Goal: Information Seeking & Learning: Check status

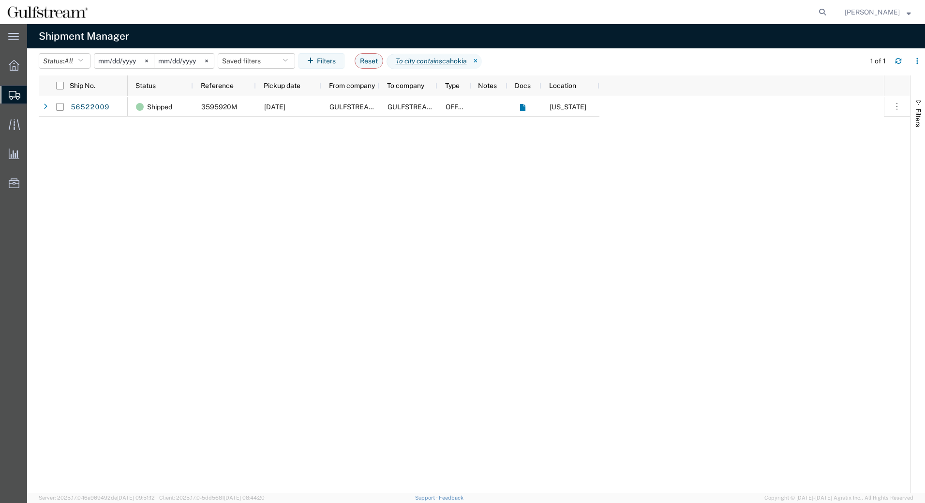
click at [118, 56] on input "[DATE]" at bounding box center [123, 61] width 59 height 15
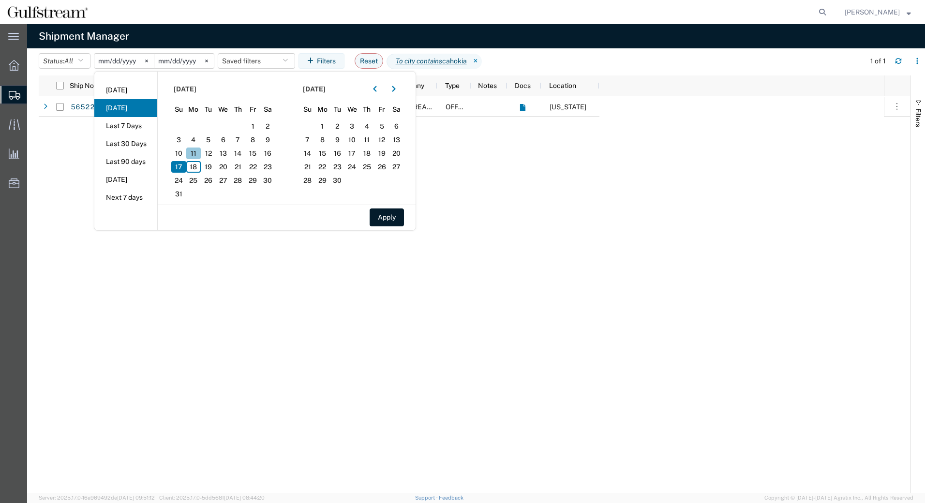
click at [199, 151] on span "11" at bounding box center [193, 153] width 15 height 12
click at [227, 151] on span "13" at bounding box center [223, 153] width 15 height 12
click at [382, 215] on button "Apply" at bounding box center [386, 217] width 34 height 18
type input "[DATE]"
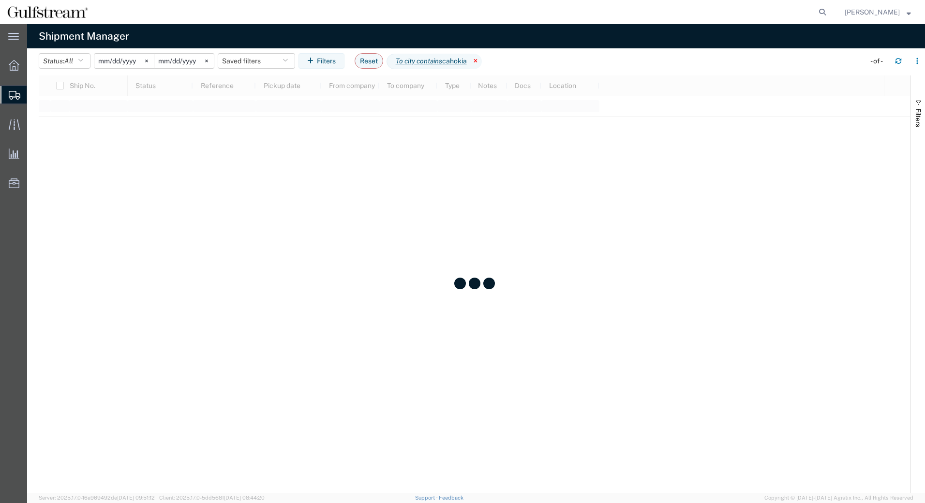
click at [480, 58] on icon at bounding box center [476, 61] width 12 height 15
click at [326, 61] on button "Filters" at bounding box center [321, 60] width 46 height 15
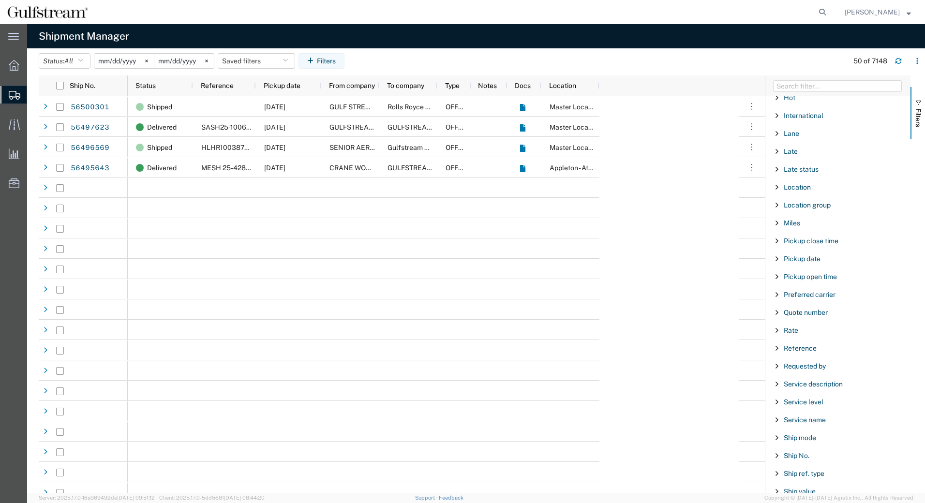
scroll to position [474, 0]
click at [814, 347] on span "Reference" at bounding box center [799, 347] width 33 height 8
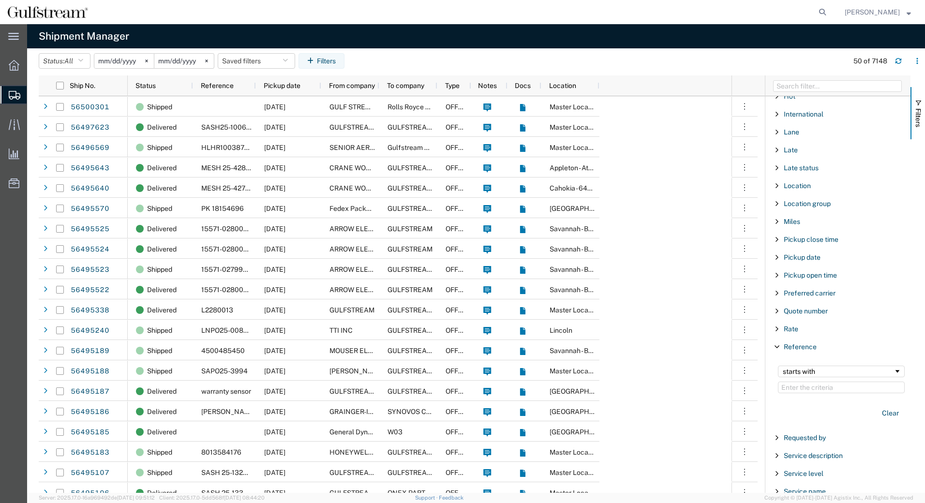
click at [798, 385] on input "Filter Value" at bounding box center [841, 388] width 127 height 12
click at [800, 368] on div "starts with" at bounding box center [837, 372] width 111 height 8
click at [796, 382] on input "Filter Value" at bounding box center [841, 388] width 127 height 12
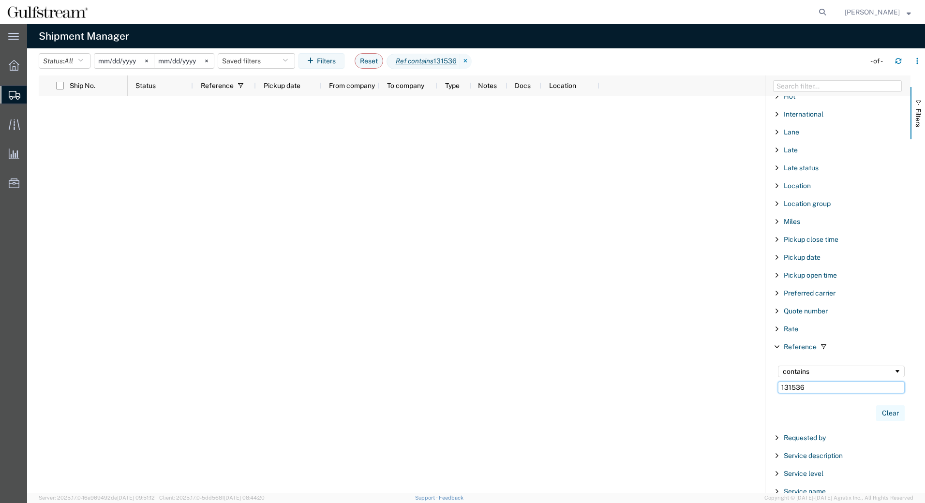
type input "131536"
click at [886, 412] on button "Clear" at bounding box center [890, 413] width 29 height 16
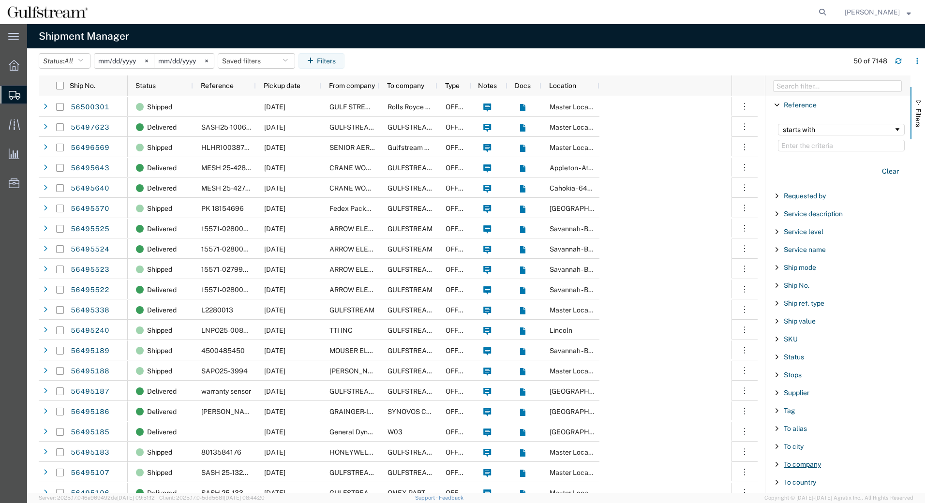
scroll to position [765, 0]
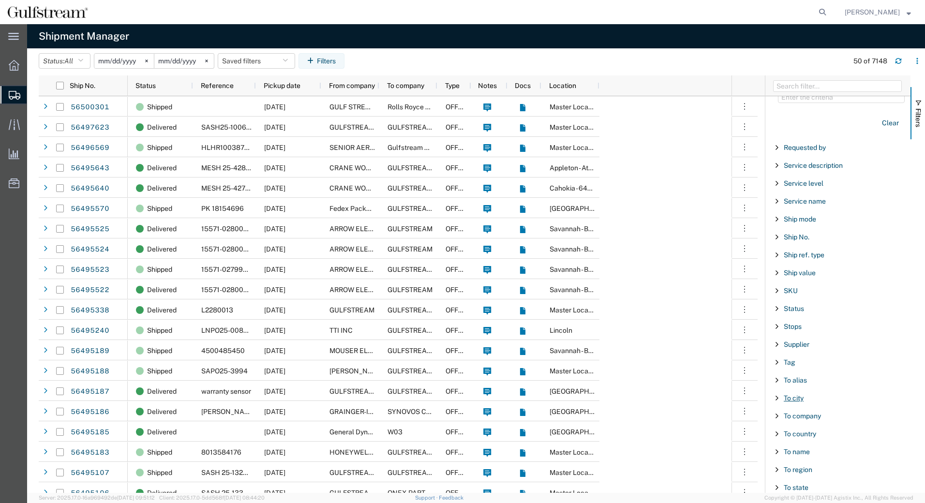
click at [789, 400] on span "To city" at bounding box center [793, 398] width 20 height 8
click at [809, 422] on div "starts with" at bounding box center [837, 423] width 111 height 8
click at [807, 436] on input "Filter Value" at bounding box center [841, 439] width 127 height 12
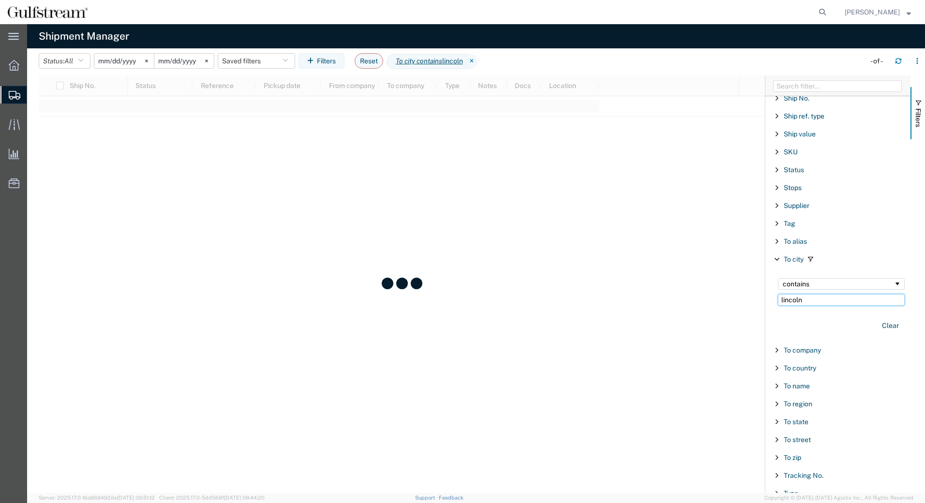
scroll to position [905, 0]
type input "lincoln"
click at [803, 423] on span "To state" at bounding box center [795, 420] width 25 height 8
drag, startPoint x: 792, startPoint y: 421, endPoint x: 21, endPoint y: 370, distance: 772.5
click at [791, 421] on span "To state" at bounding box center [795, 420] width 25 height 8
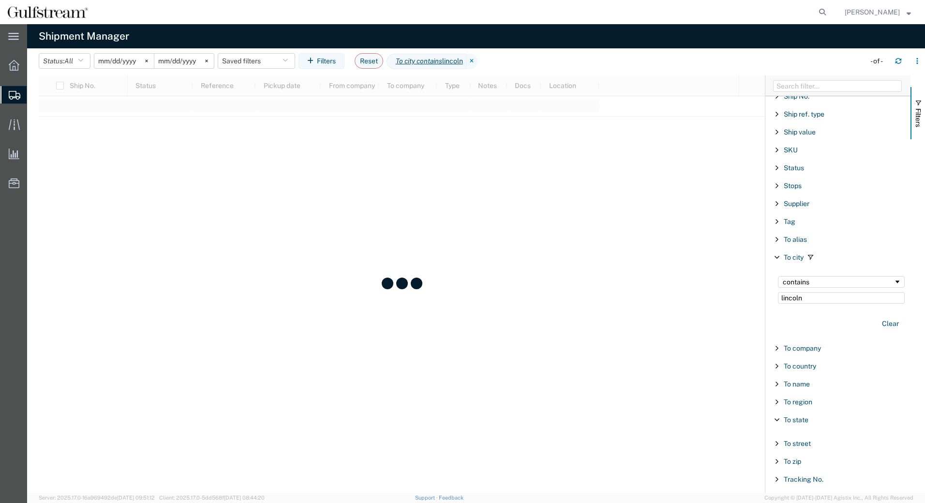
click at [781, 417] on div "To state" at bounding box center [837, 419] width 145 height 17
click at [783, 419] on div "To state" at bounding box center [837, 419] width 145 height 17
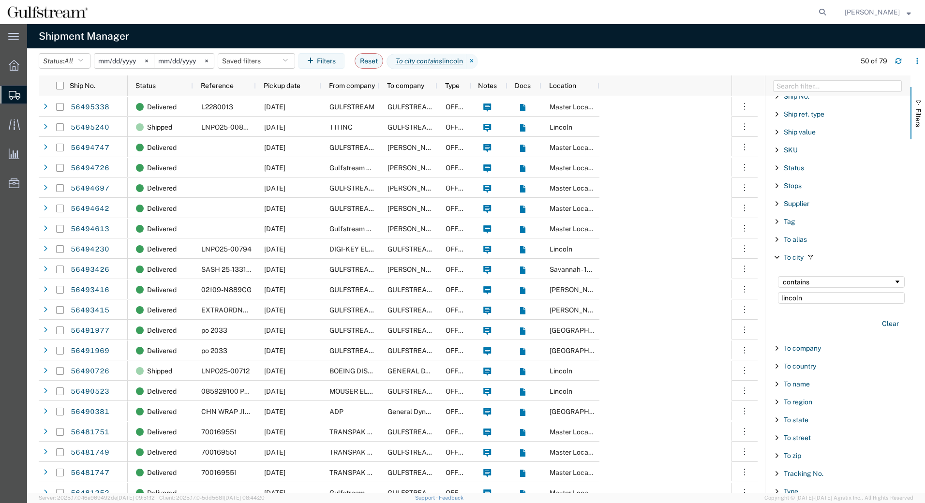
drag, startPoint x: 794, startPoint y: 419, endPoint x: 801, endPoint y: 424, distance: 8.7
click at [794, 419] on span "To state" at bounding box center [795, 420] width 25 height 8
click at [800, 470] on input "Filter List 66 Filters" at bounding box center [841, 469] width 127 height 15
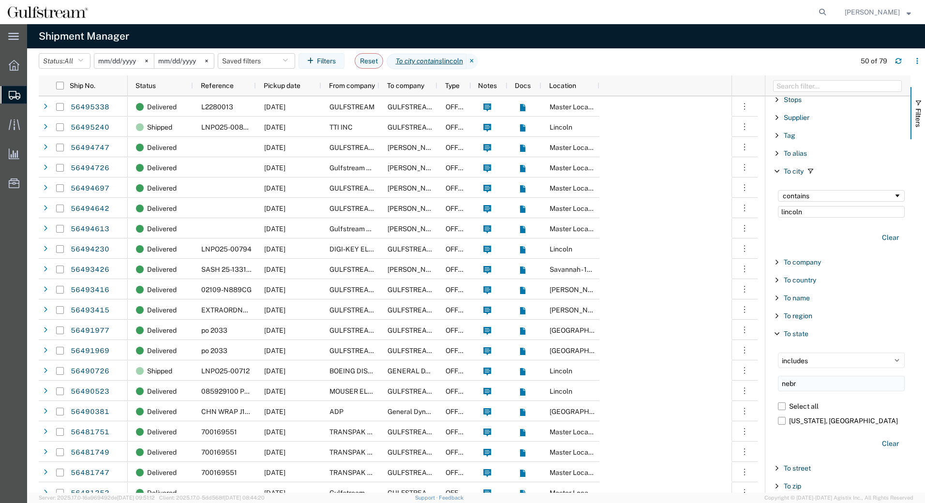
scroll to position [1002, 0]
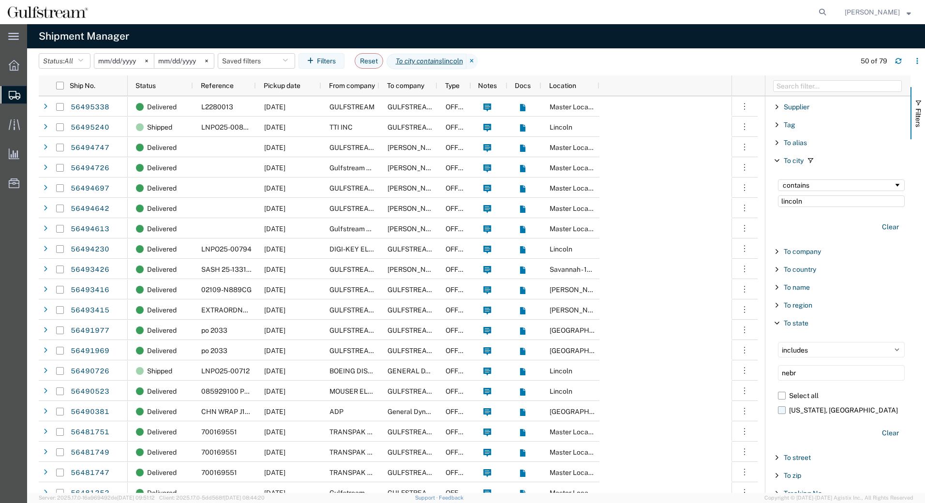
type input "nebr"
click at [786, 412] on label "[US_STATE], [GEOGRAPHIC_DATA]" at bounding box center [841, 410] width 127 height 15
click input "[US_STATE], [GEOGRAPHIC_DATA]" at bounding box center [0, 0] width 0 height 0
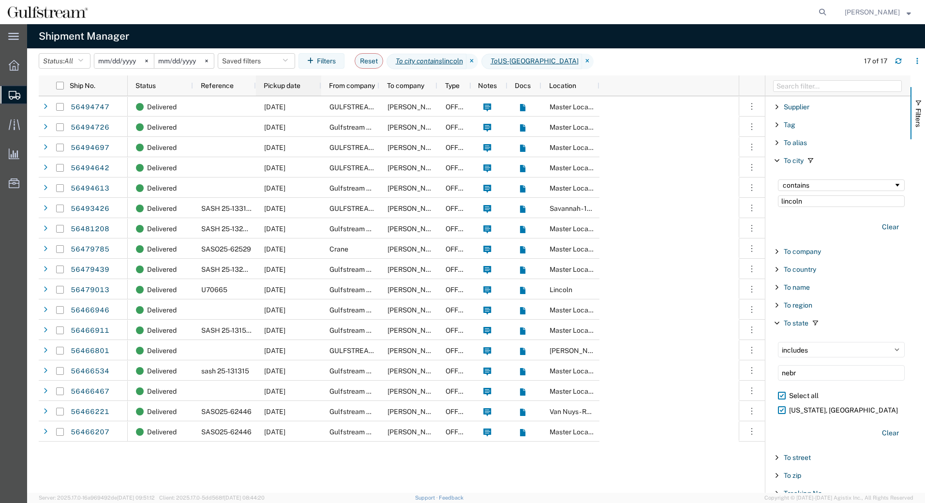
click at [256, 85] on div "Status Reference Pickup date From company To company Type Notes Docs Location" at bounding box center [363, 85] width 471 height 20
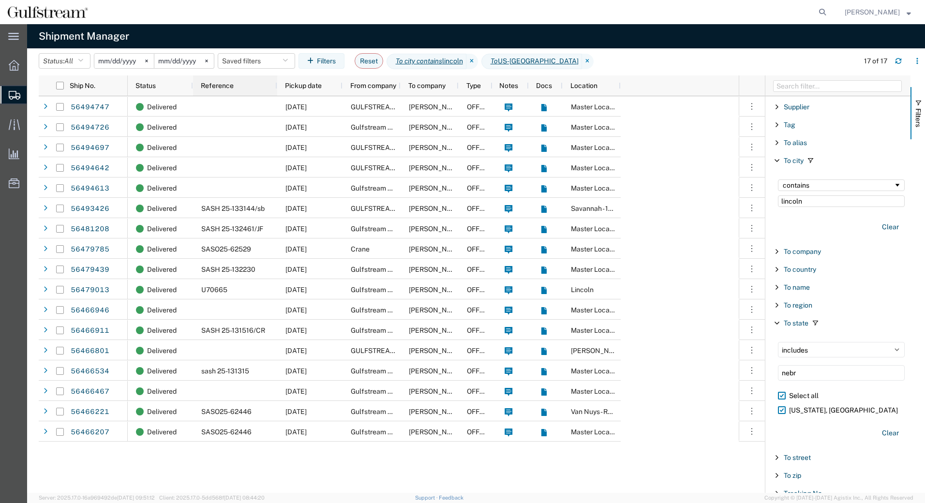
drag, startPoint x: 255, startPoint y: 85, endPoint x: 280, endPoint y: 88, distance: 24.8
click at [279, 88] on div at bounding box center [277, 85] width 4 height 20
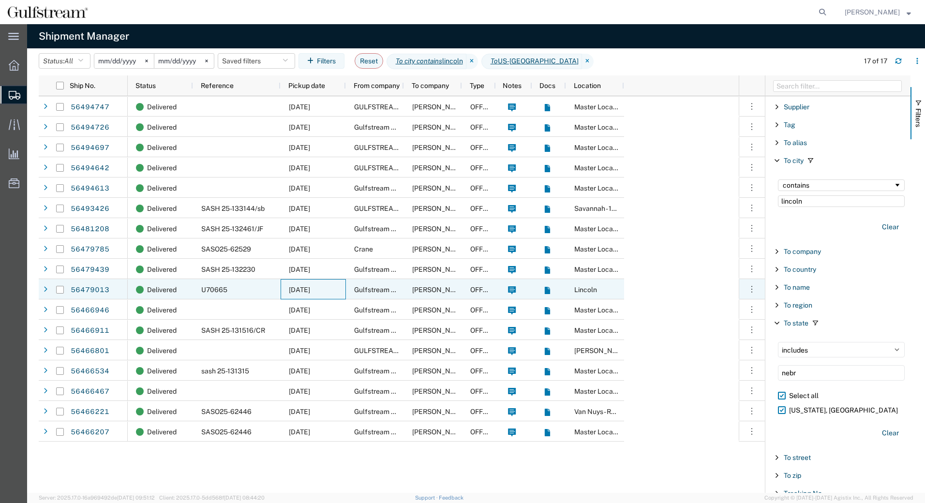
click at [310, 289] on span "[DATE]" at bounding box center [299, 290] width 21 height 8
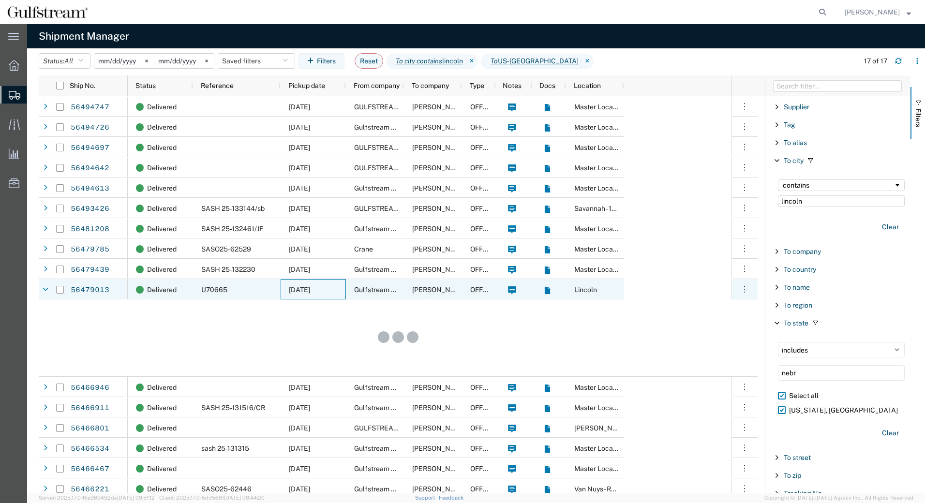
click at [310, 289] on span "[DATE]" at bounding box center [299, 290] width 21 height 8
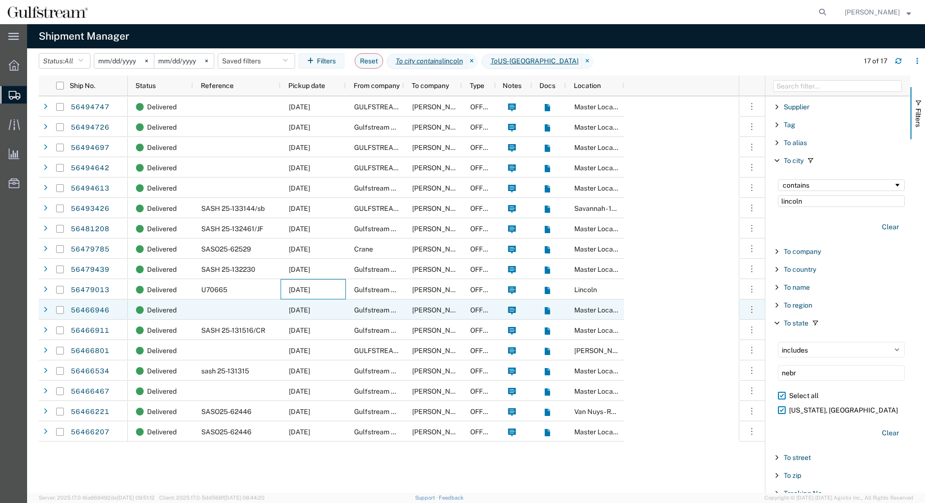
click at [310, 306] on span "[DATE]" at bounding box center [299, 310] width 21 height 8
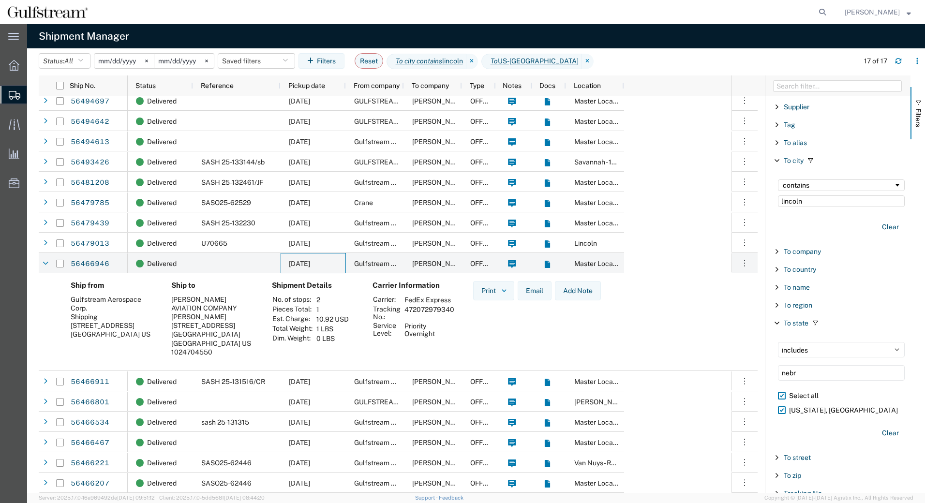
scroll to position [46, 0]
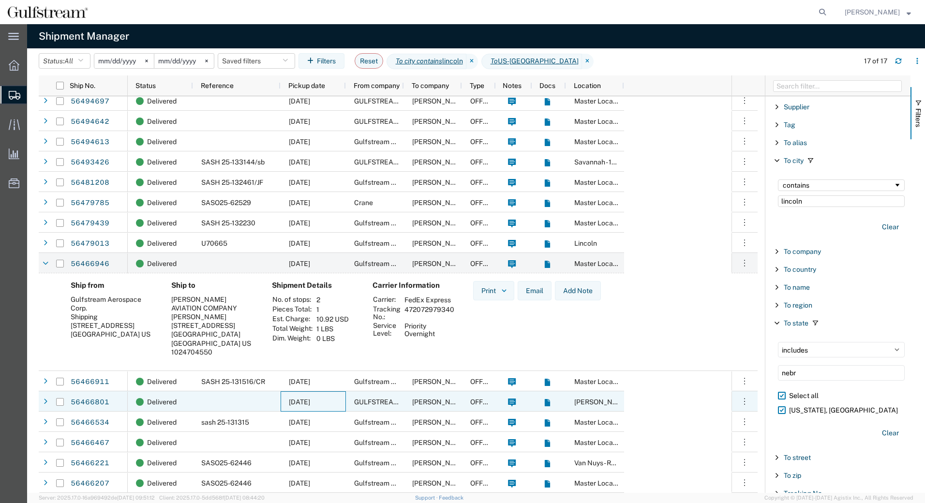
click at [332, 404] on div "[DATE]" at bounding box center [312, 401] width 65 height 20
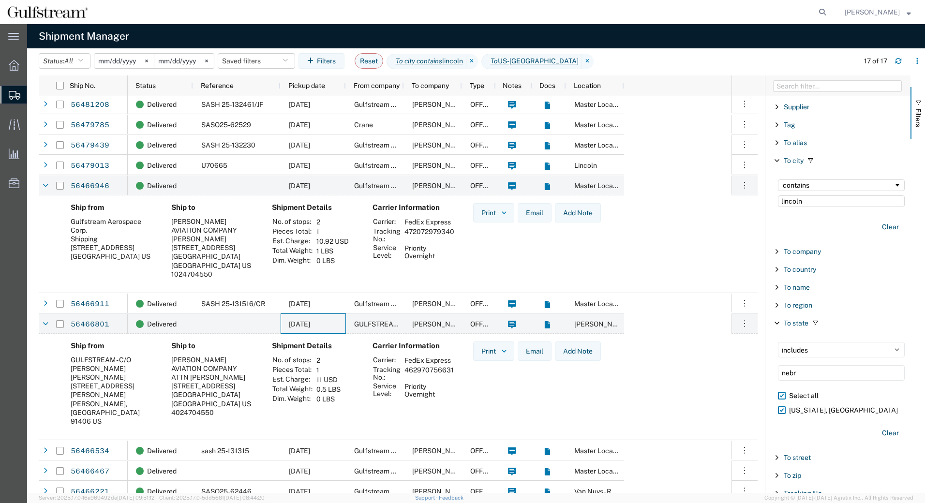
scroll to position [124, 0]
click at [310, 322] on span "[DATE]" at bounding box center [299, 324] width 21 height 8
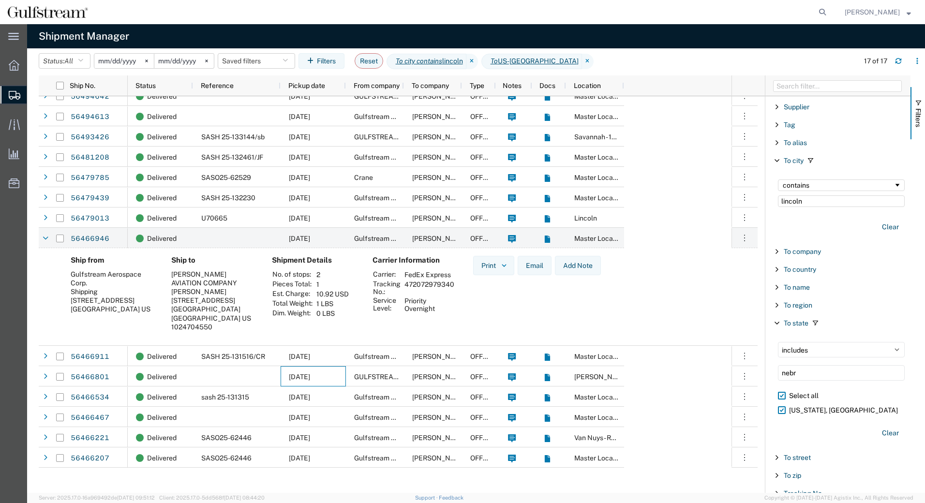
scroll to position [46, 0]
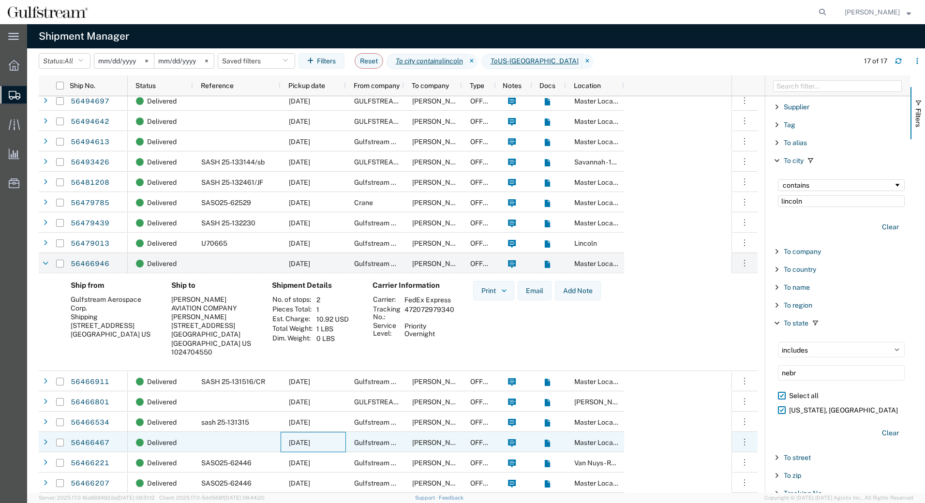
click at [310, 443] on span "[DATE]" at bounding box center [299, 443] width 21 height 8
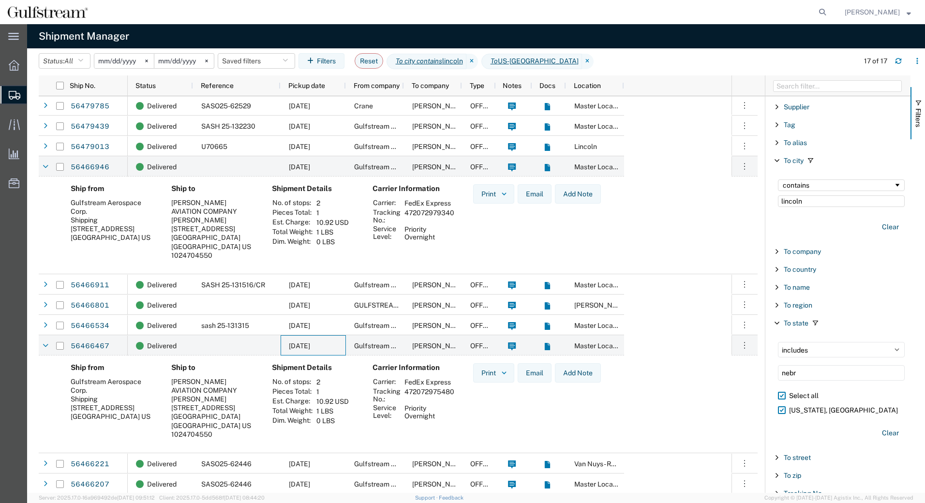
scroll to position [144, 0]
